Goal: Task Accomplishment & Management: Manage account settings

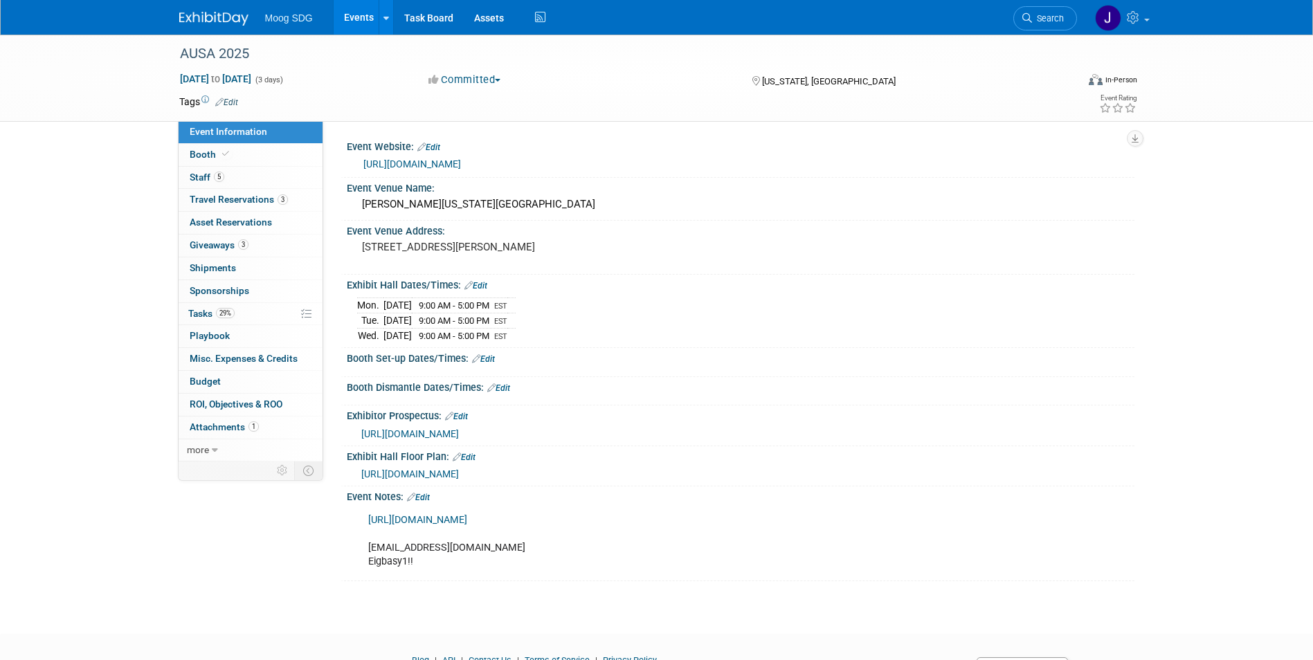
click at [352, 17] on link "Events" at bounding box center [359, 17] width 51 height 35
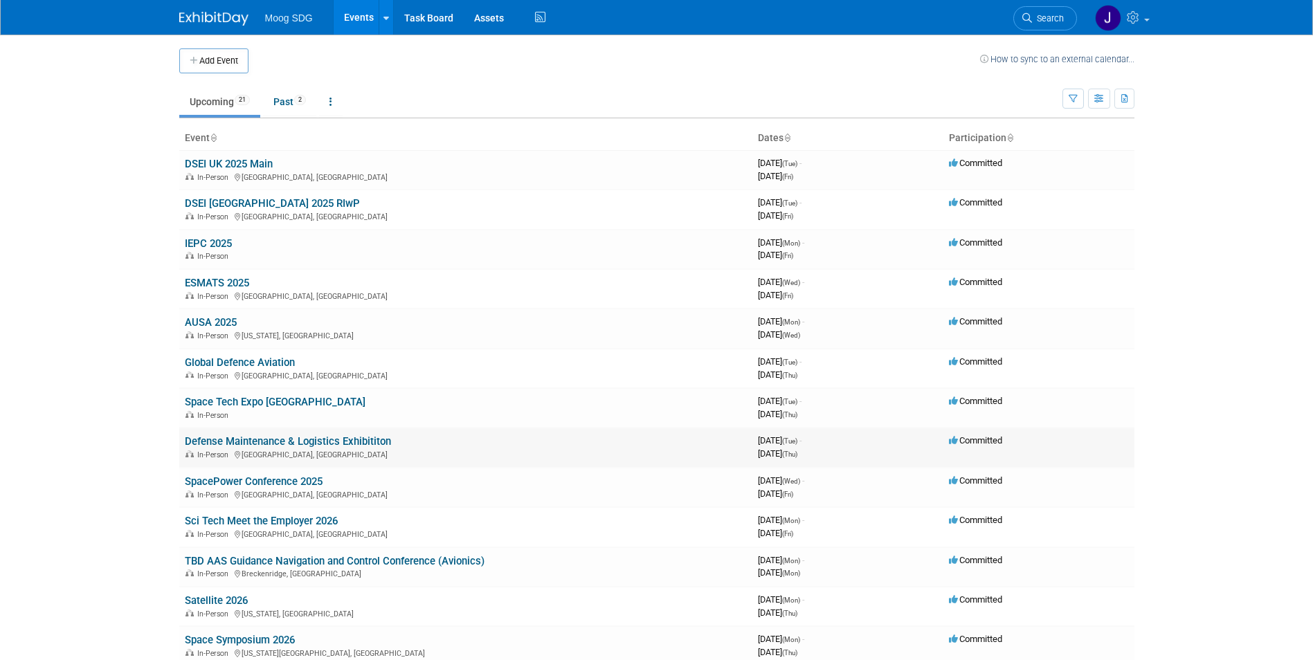
click at [327, 443] on link "Defense Maintenance & Logistics Exhibititon" at bounding box center [288, 441] width 206 height 12
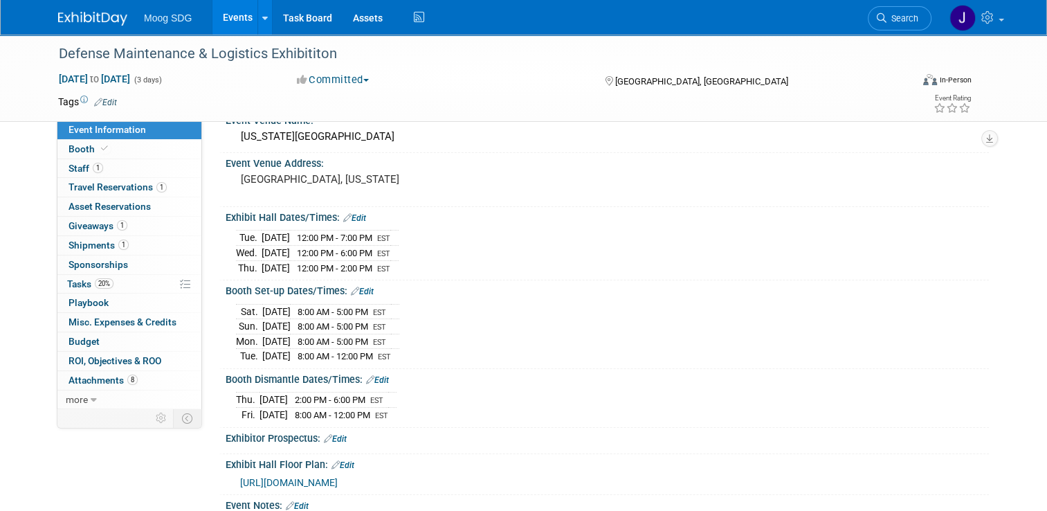
scroll to position [66, 0]
click at [117, 165] on link "1 Staff 1" at bounding box center [129, 168] width 144 height 19
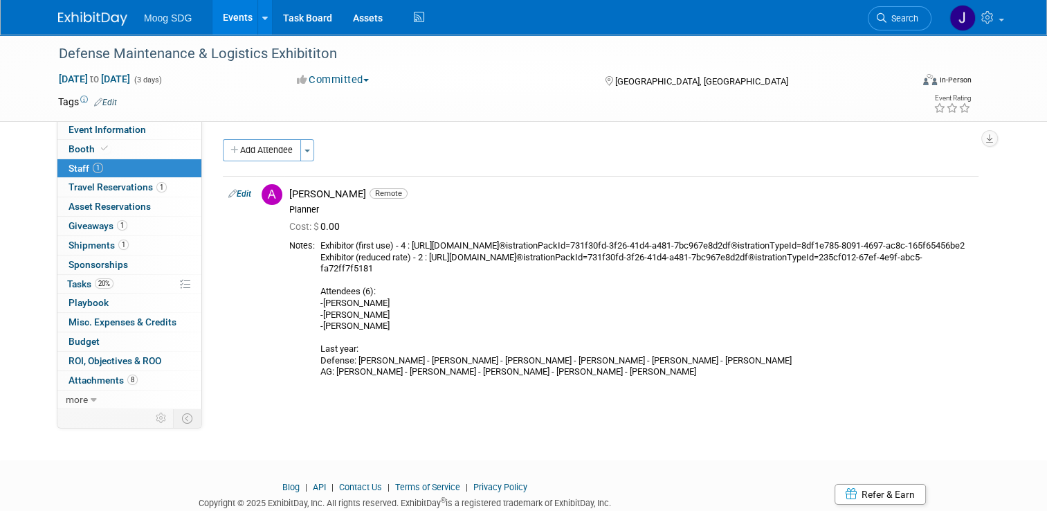
drag, startPoint x: 228, startPoint y: 194, endPoint x: 374, endPoint y: 239, distance: 152.8
click at [228, 194] on link "Edit" at bounding box center [239, 194] width 23 height 10
select select "069fa6ef-8ac9-4cd1-9349-73d4f6acd04e"
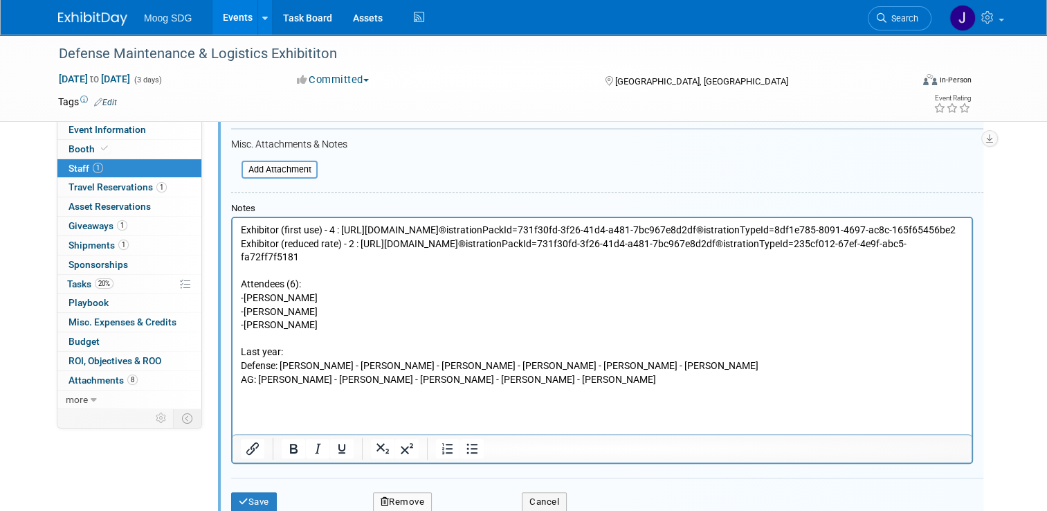
scroll to position [365, 0]
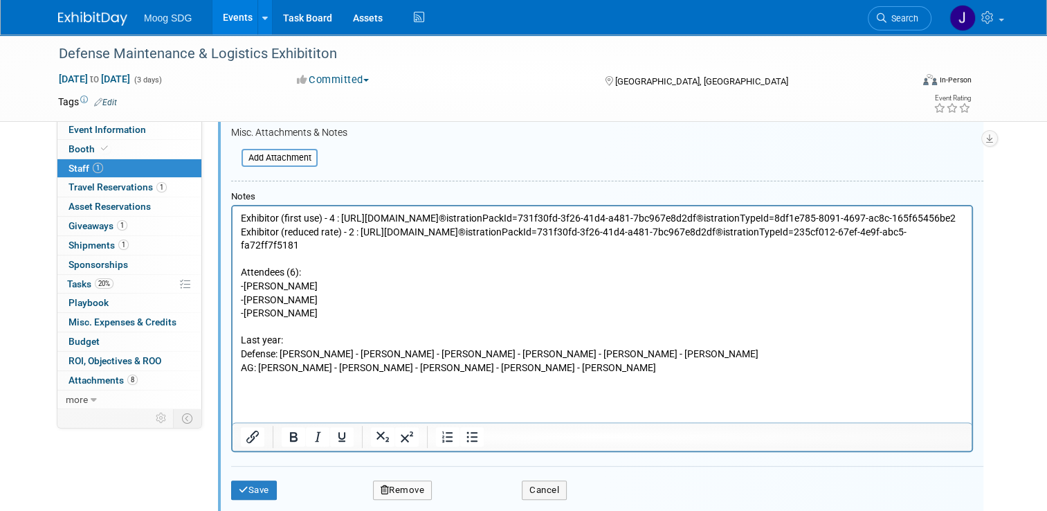
click at [364, 257] on p "Exhibitor (first use) - 4 : https://events.sae.org/rygka8?environment=P2®istrat…" at bounding box center [602, 293] width 723 height 163
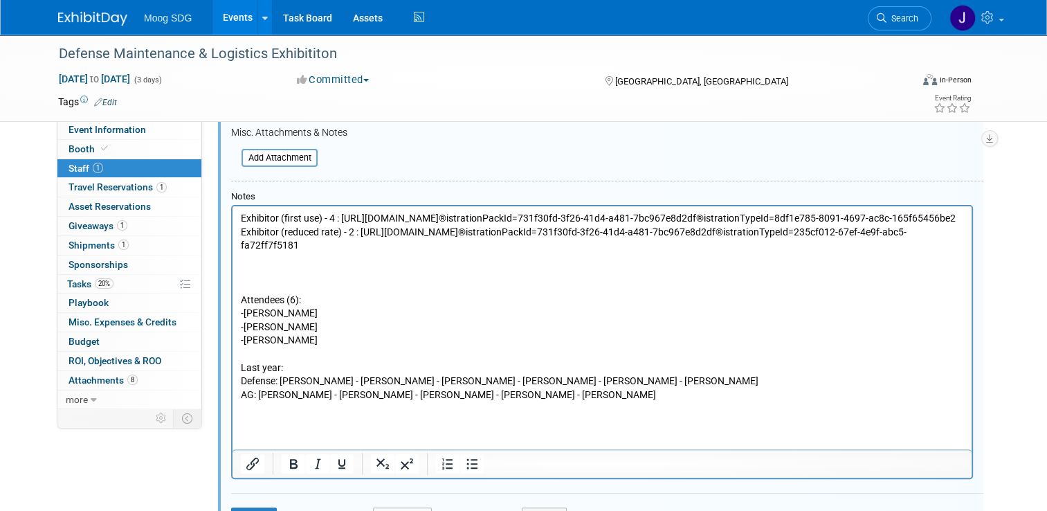
paste body "Rich Text Area. Press ALT-0 for help."
click at [241, 312] on p "Attendees (6): -Tom Klementowski -Randy Hull -Allen Ruef Last year: Defense: To…" at bounding box center [602, 334] width 723 height 136
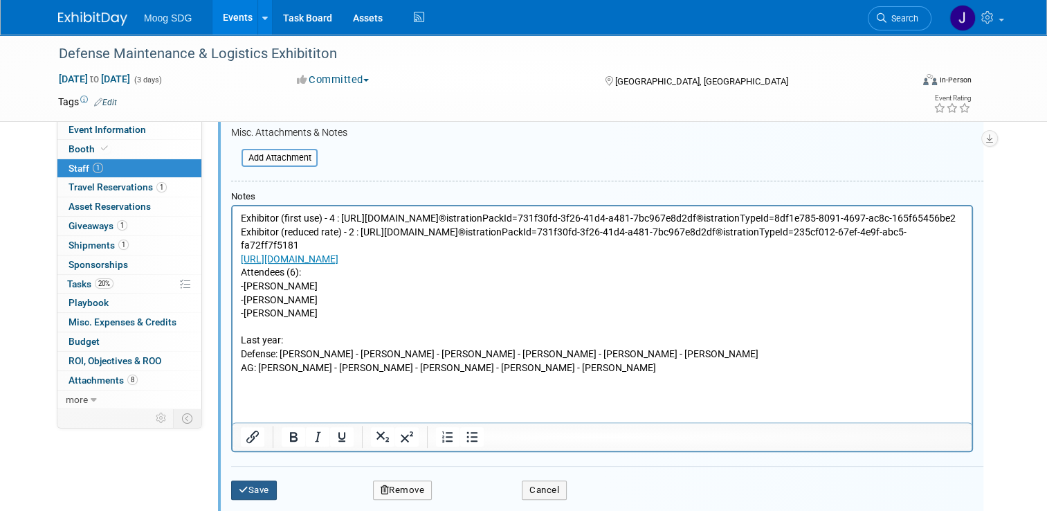
click at [244, 480] on button "Save" at bounding box center [254, 489] width 46 height 19
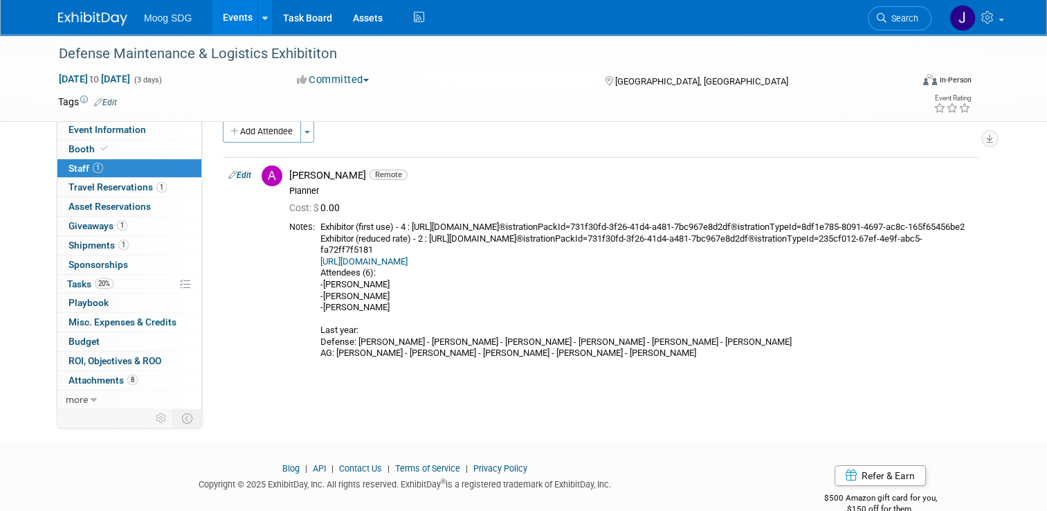
scroll to position [0, 0]
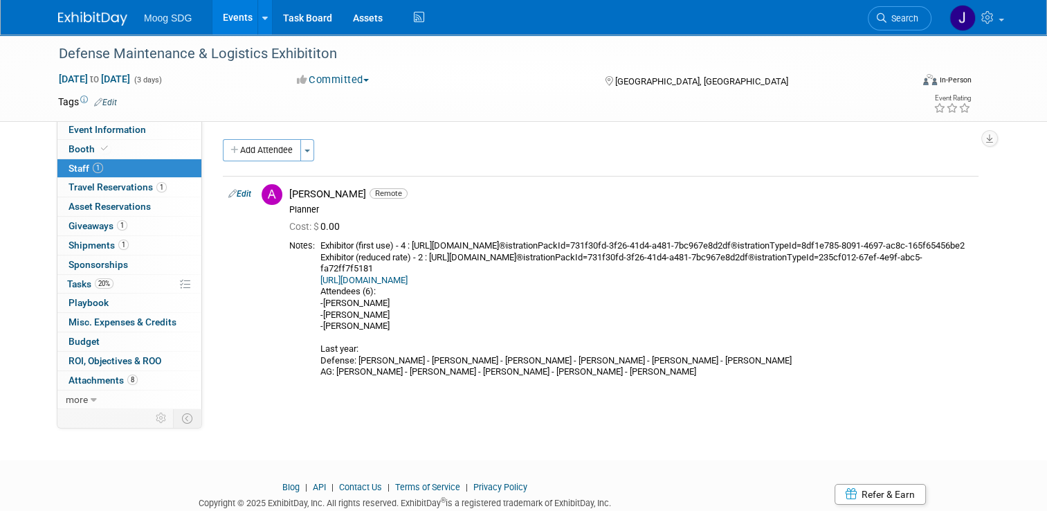
click at [133, 173] on link "1 Staff 1" at bounding box center [129, 168] width 144 height 19
click at [239, 190] on link "Edit" at bounding box center [239, 194] width 23 height 10
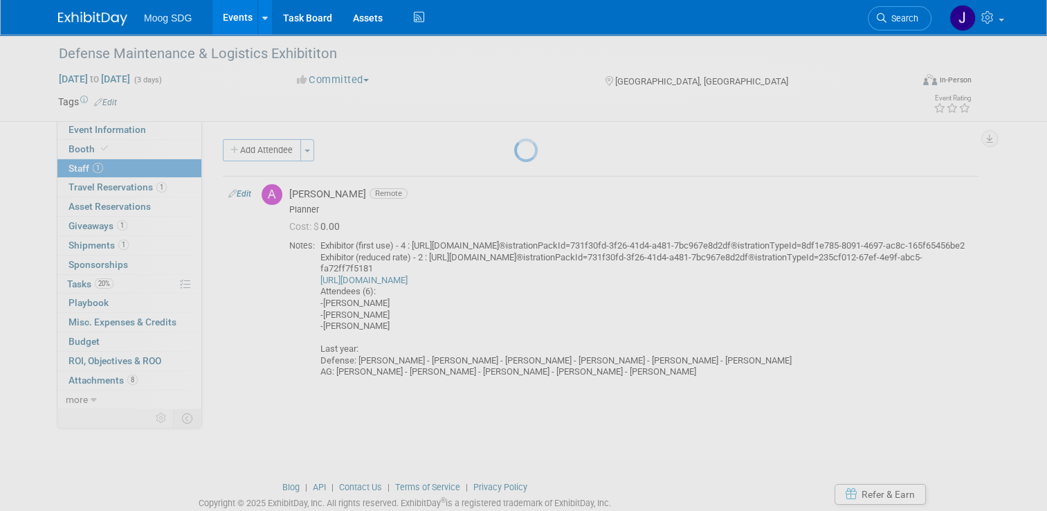
select select "069fa6ef-8ac9-4cd1-9349-73d4f6acd04e"
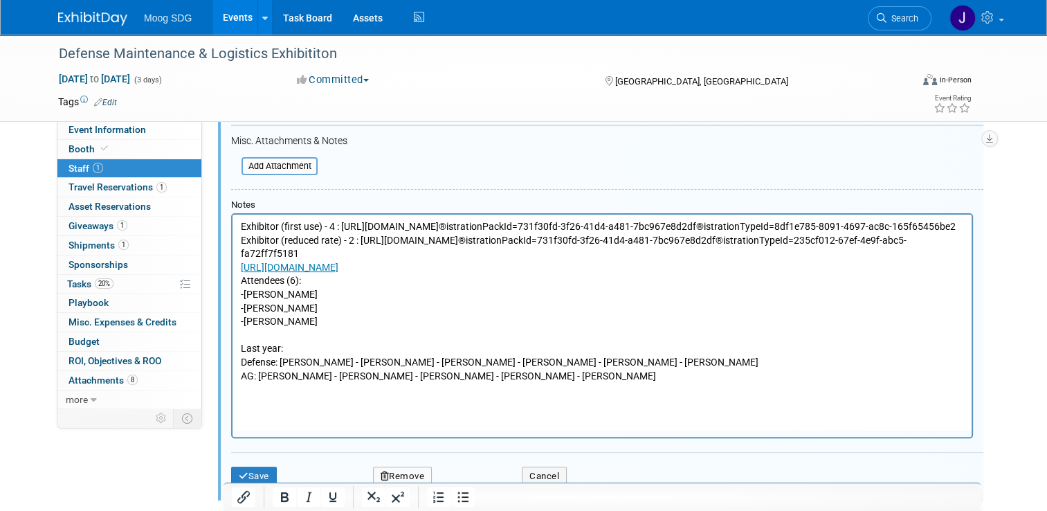
scroll to position [365, 0]
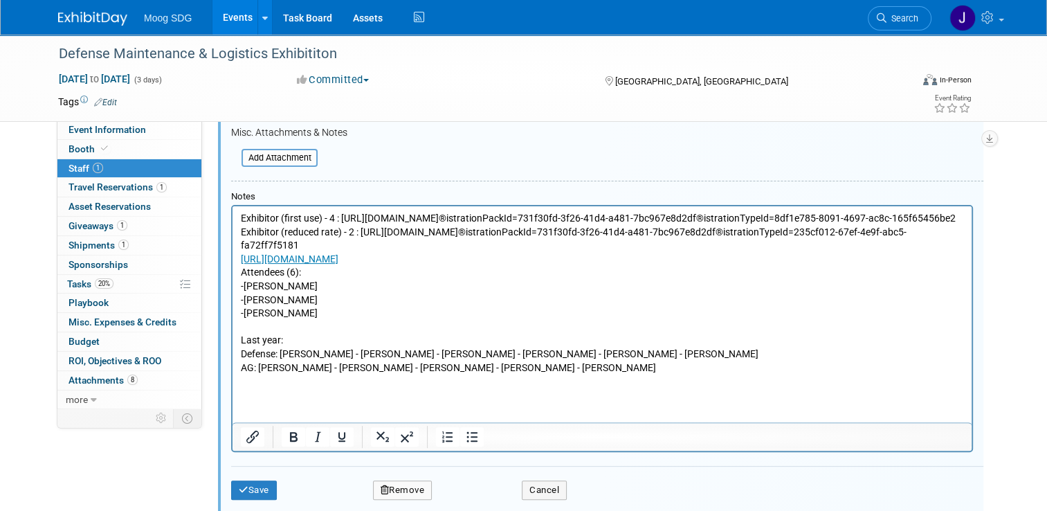
click at [341, 243] on p "Exhibitor (first use) - 4 : https://events.sae.org/rygka8?environment=P2®istrat…" at bounding box center [602, 293] width 723 height 163
click at [338, 243] on p "Exhibitor (first use) - 4 : https://events.sae.org/rygka8?environment=P2®istrat…" at bounding box center [602, 293] width 723 height 163
click at [556, 259] on p "Exhibitor (first use) - 4 : https://events.sae.org/rygka8?environment=P2®istrat…" at bounding box center [602, 293] width 723 height 163
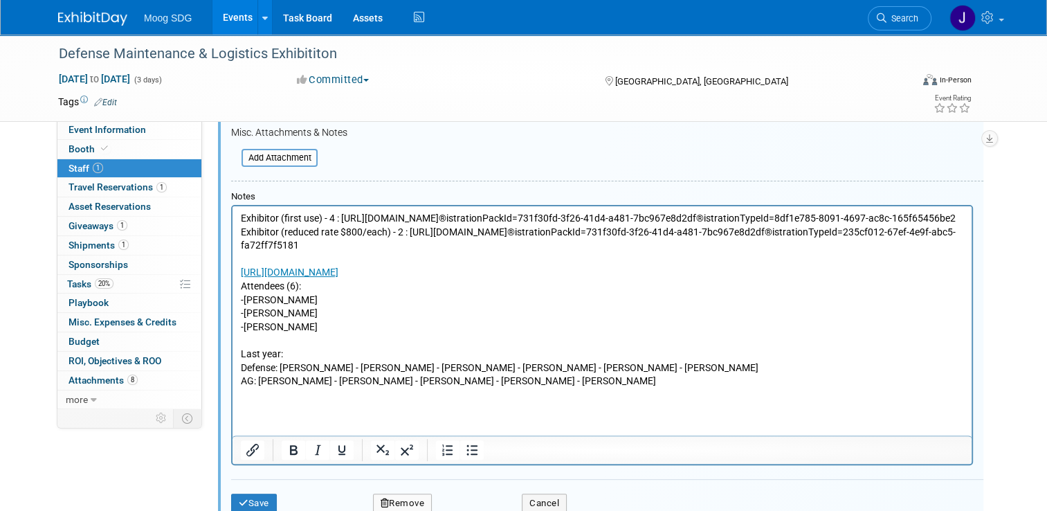
click at [246, 276] on p "https://events.sae.org/event/DoD2025/registration Attendees (6): -Tom Klementow…" at bounding box center [602, 321] width 723 height 136
drag, startPoint x: 585, startPoint y: 271, endPoint x: 242, endPoint y: 273, distance: 343.3
click at [242, 273] on p "Current/retired military or government employee exhibitor prices much cheaper h…" at bounding box center [602, 321] width 723 height 136
drag, startPoint x: 253, startPoint y: 271, endPoint x: 574, endPoint y: 290, distance: 322.4
click at [574, 290] on p "Current/retired military or government employee exhibitor prices much cheaper h…" at bounding box center [602, 321] width 723 height 136
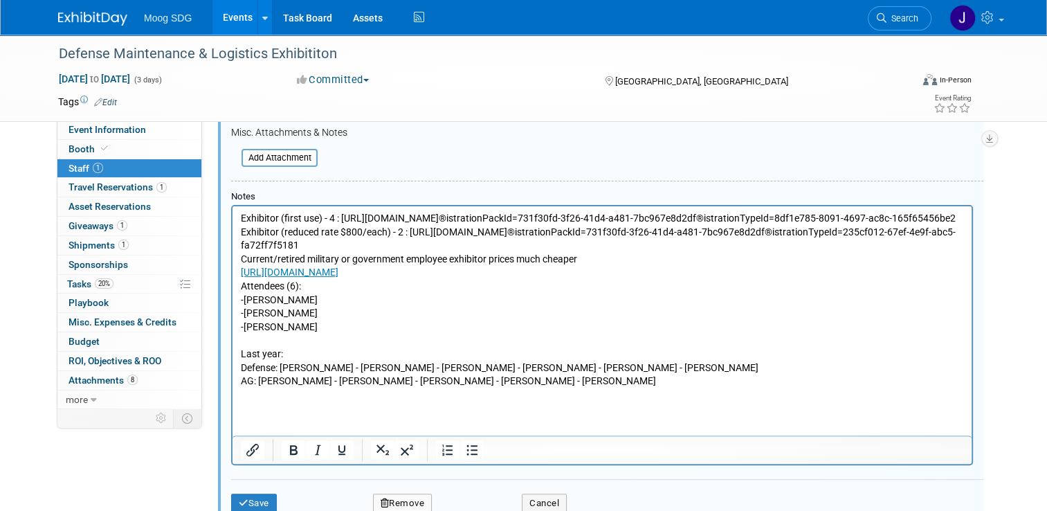
click at [621, 275] on p "Current/retired military or government employee exhibitor prices much cheaper h…" at bounding box center [602, 321] width 723 height 136
click at [548, 268] on p "Current/retired military or government employee exhibitor prices much cheaper h…" at bounding box center [602, 321] width 723 height 136
drag, startPoint x: 545, startPoint y: 269, endPoint x: 529, endPoint y: 278, distance: 18.0
click at [529, 278] on p "Current/retired military or government employee exhibitor prices much cheaper h…" at bounding box center [602, 321] width 723 height 136
drag, startPoint x: 585, startPoint y: 272, endPoint x: 234, endPoint y: 273, distance: 350.9
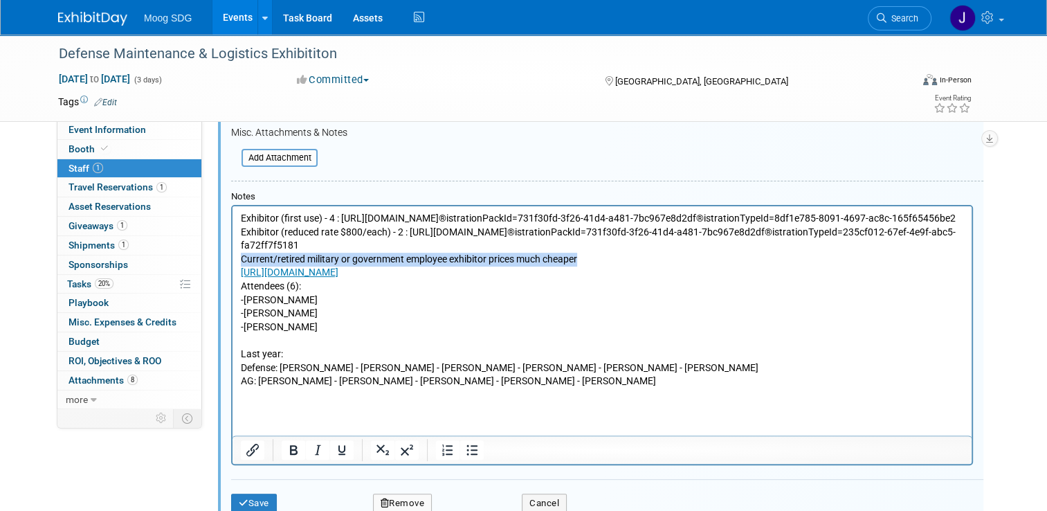
click at [234, 273] on html "Exhibitor (first use) - 4 : https://events.sae.org/rygka8?environment=P2®istrat…" at bounding box center [602, 297] width 739 height 182
click at [290, 447] on icon "Bold" at bounding box center [293, 450] width 17 height 17
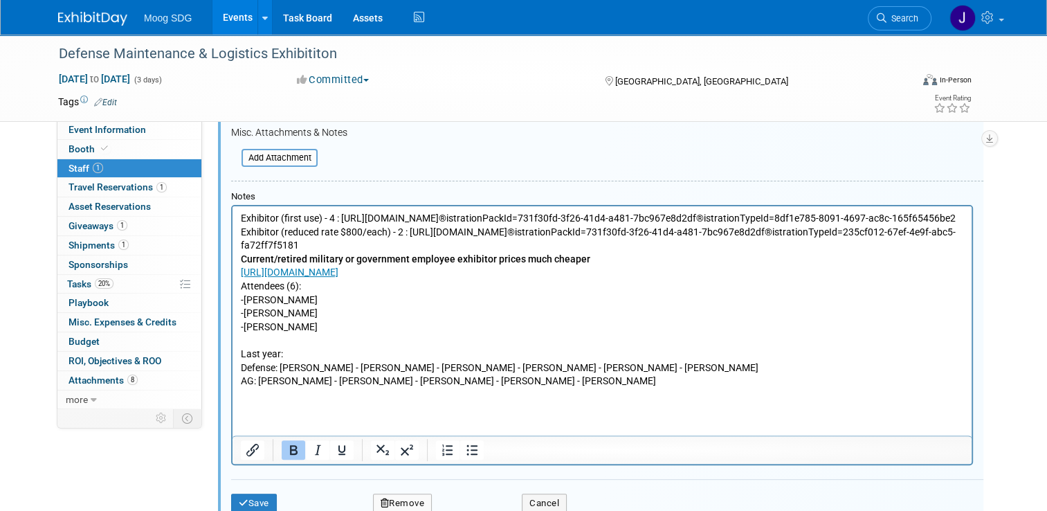
click at [635, 312] on p "Current/retired military or government employee exhibitor prices much cheaper h…" at bounding box center [602, 321] width 723 height 136
click at [244, 264] on b "Current/retired military or government employee exhibitor prices much cheaper" at bounding box center [416, 258] width 350 height 11
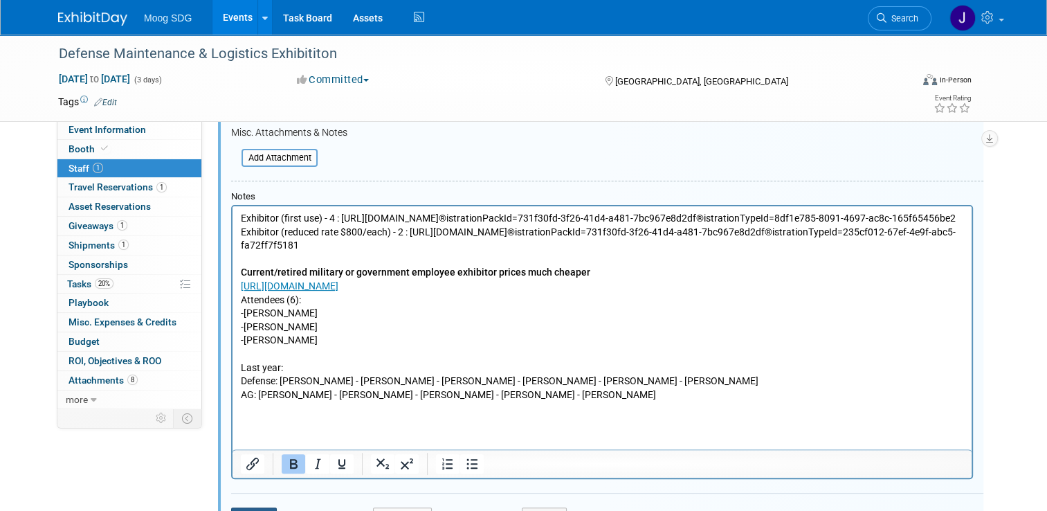
click at [239, 512] on icon "submit" at bounding box center [244, 516] width 10 height 9
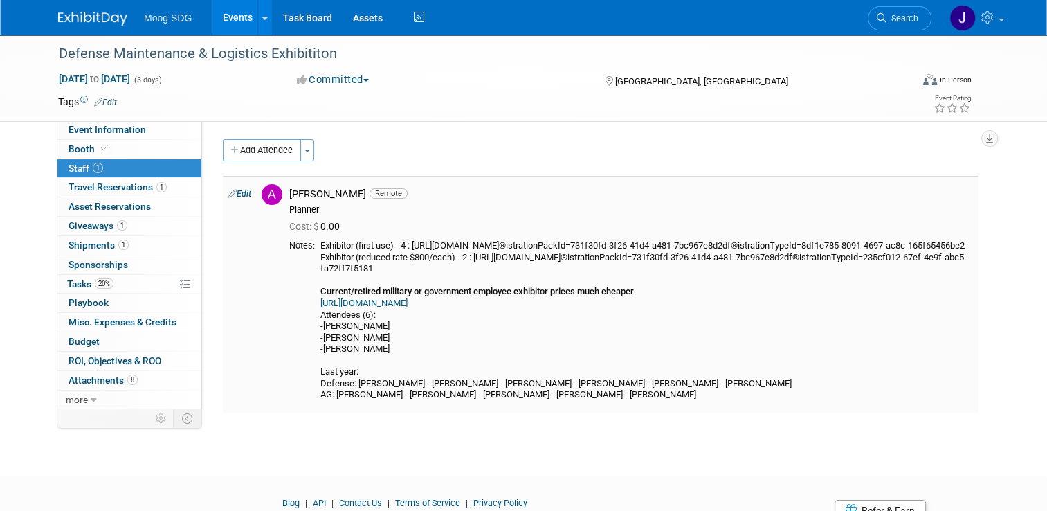
scroll to position [0, 0]
